Goal: Transaction & Acquisition: Book appointment/travel/reservation

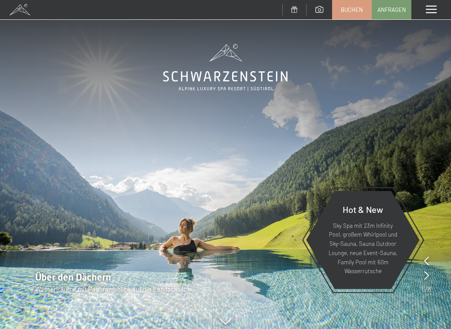
click at [429, 3] on div "Menü" at bounding box center [431, 9] width 40 height 19
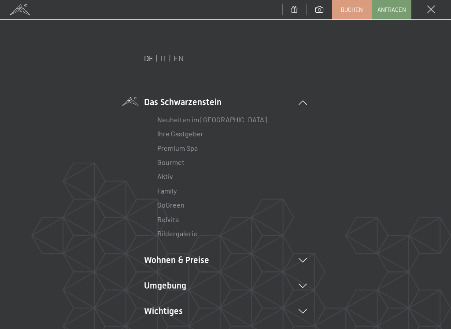
click at [165, 59] on link "IT" at bounding box center [163, 58] width 7 height 10
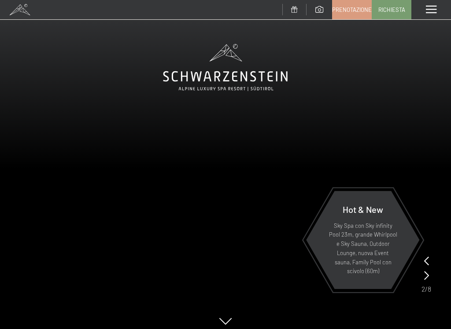
click at [431, 12] on span at bounding box center [430, 10] width 11 height 8
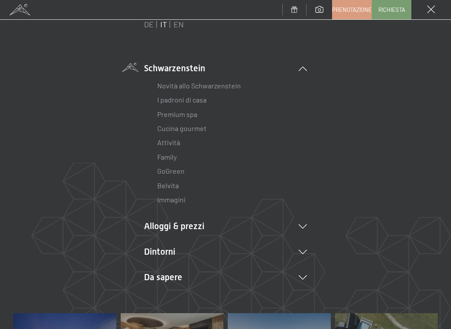
scroll to position [33, 0]
click at [302, 227] on icon at bounding box center [302, 227] width 8 height 4
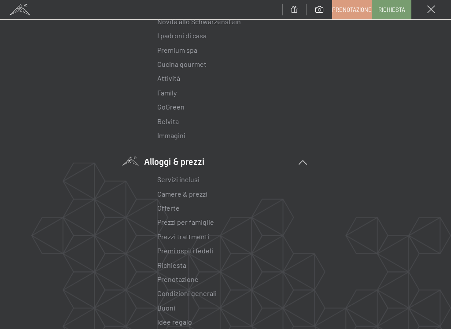
scroll to position [99, 0]
click at [174, 204] on link "Offerte" at bounding box center [168, 207] width 22 height 8
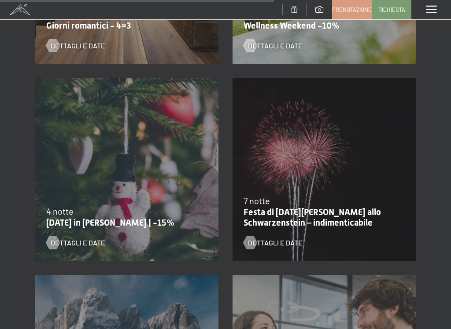
scroll to position [1085, 0]
click at [81, 240] on span "Dettagli e Date" at bounding box center [78, 243] width 55 height 10
